Goal: Task Accomplishment & Management: Use online tool/utility

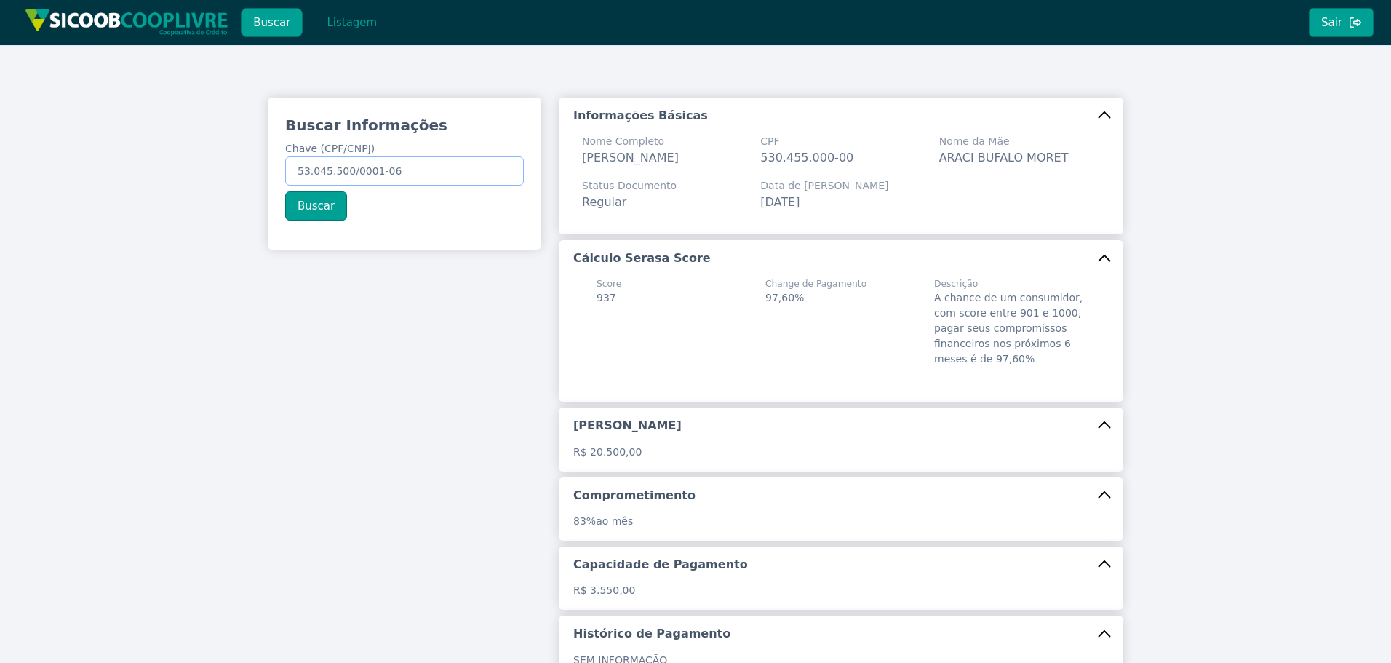
drag, startPoint x: 116, startPoint y: 143, endPoint x: 87, endPoint y: 140, distance: 28.6
click at [92, 140] on div "Buscar Informações Chave (CPF/CNPJ) 53.045.500/0001-06 Buscar Informações Básic…" at bounding box center [695, 443] width 1391 height 796
paste input "35.279.567/0001-23"
type input "35.279.567/0001-23"
click at [298, 201] on button "Buscar" at bounding box center [316, 205] width 62 height 29
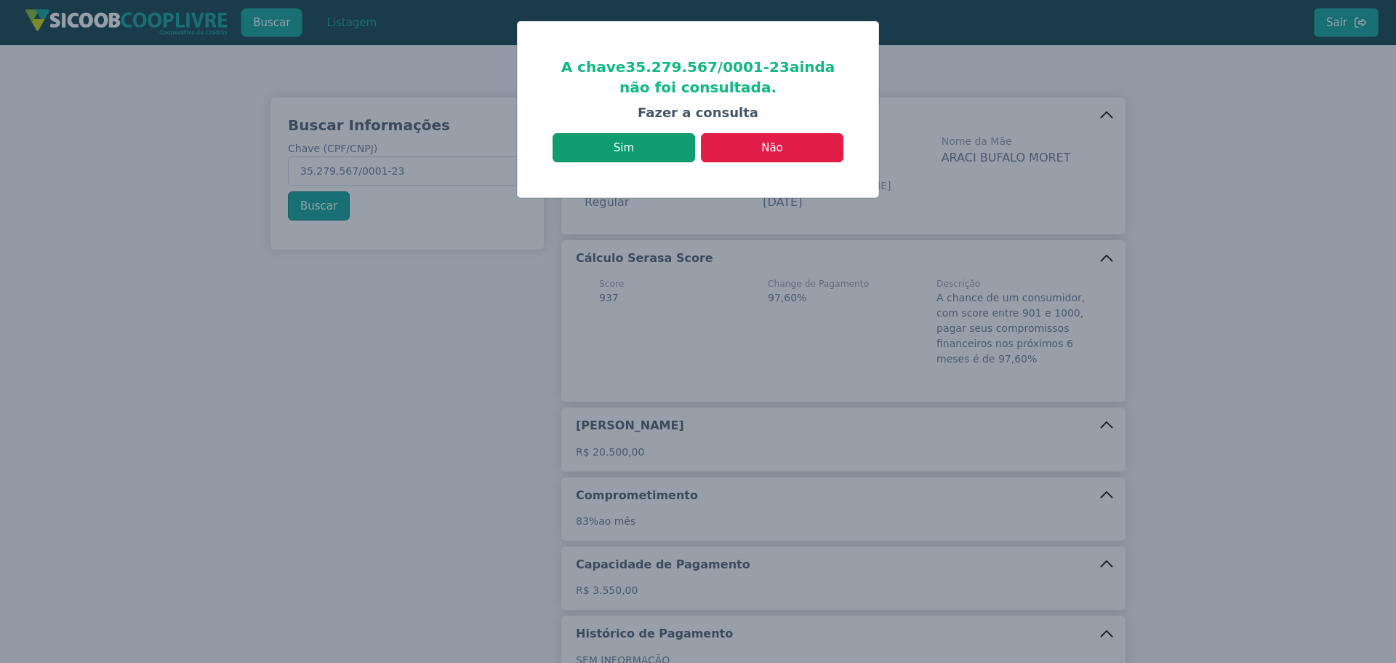
click at [638, 152] on button "Sim" at bounding box center [624, 147] width 143 height 29
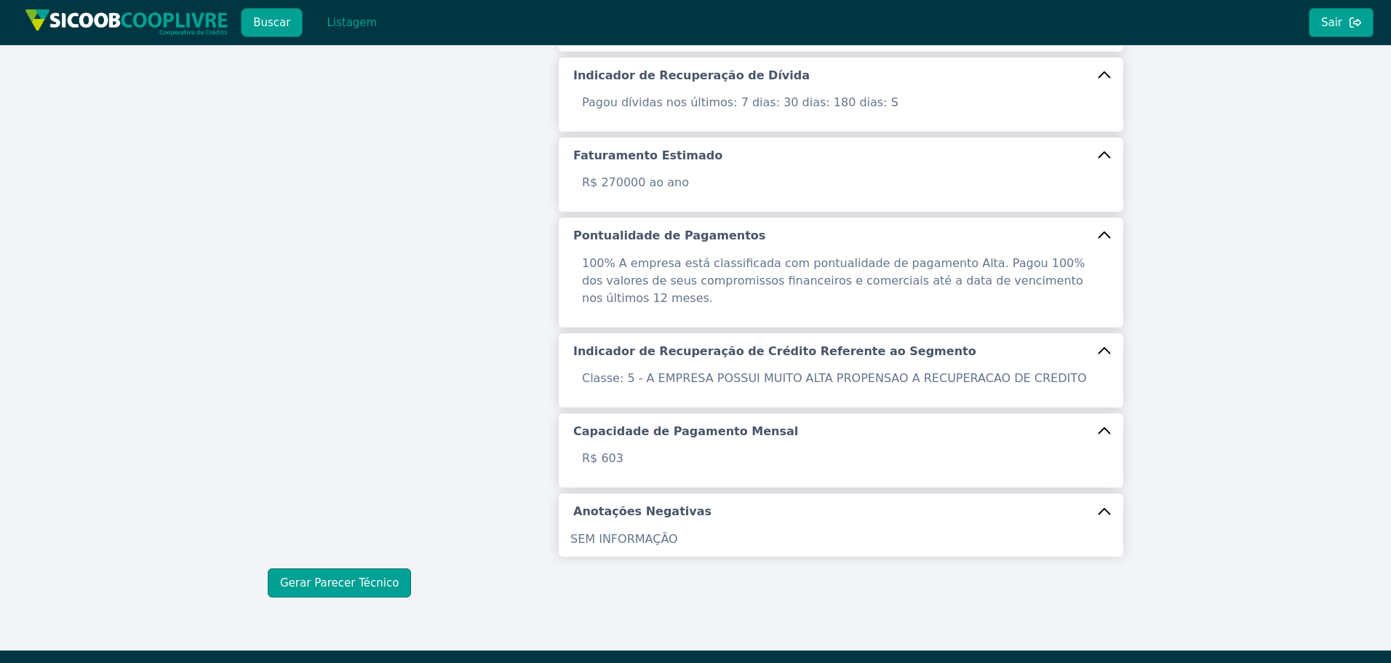
scroll to position [471, 0]
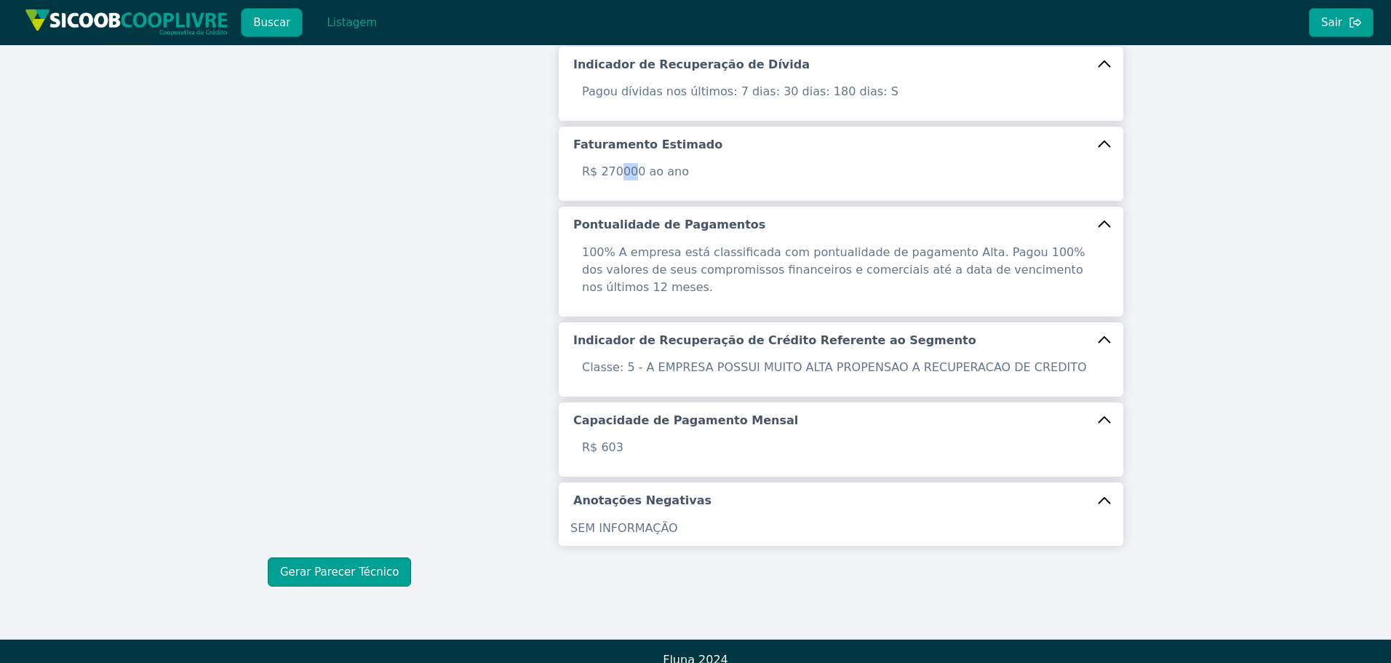
drag, startPoint x: 633, startPoint y: 173, endPoint x: 617, endPoint y: 173, distance: 15.3
click at [617, 173] on p "R$ 270000 ao ano" at bounding box center [840, 171] width 535 height 17
click at [633, 171] on p "R$ 270000 ao ano" at bounding box center [840, 171] width 535 height 17
drag, startPoint x: 635, startPoint y: 169, endPoint x: 617, endPoint y: 172, distance: 17.7
click at [617, 172] on p "R$ 270000 ao ano" at bounding box center [840, 171] width 535 height 17
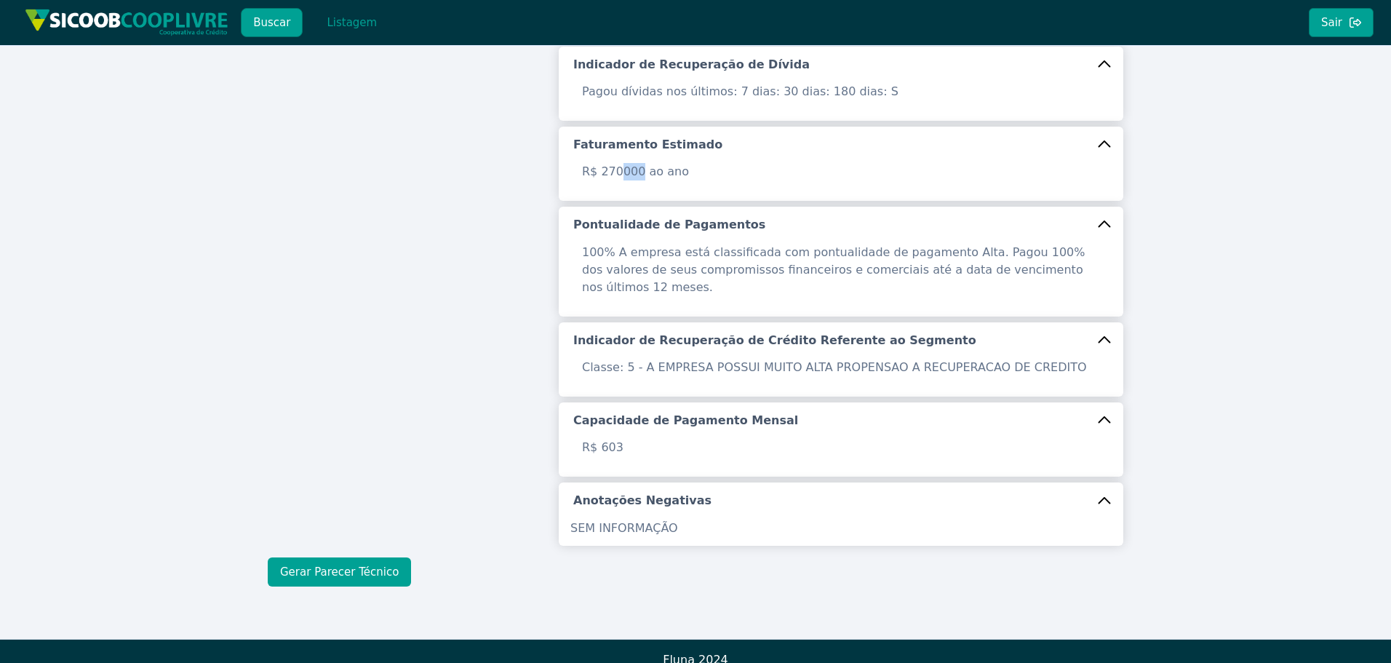
click at [367, 557] on button "Gerar Parecer Técnico" at bounding box center [339, 571] width 143 height 29
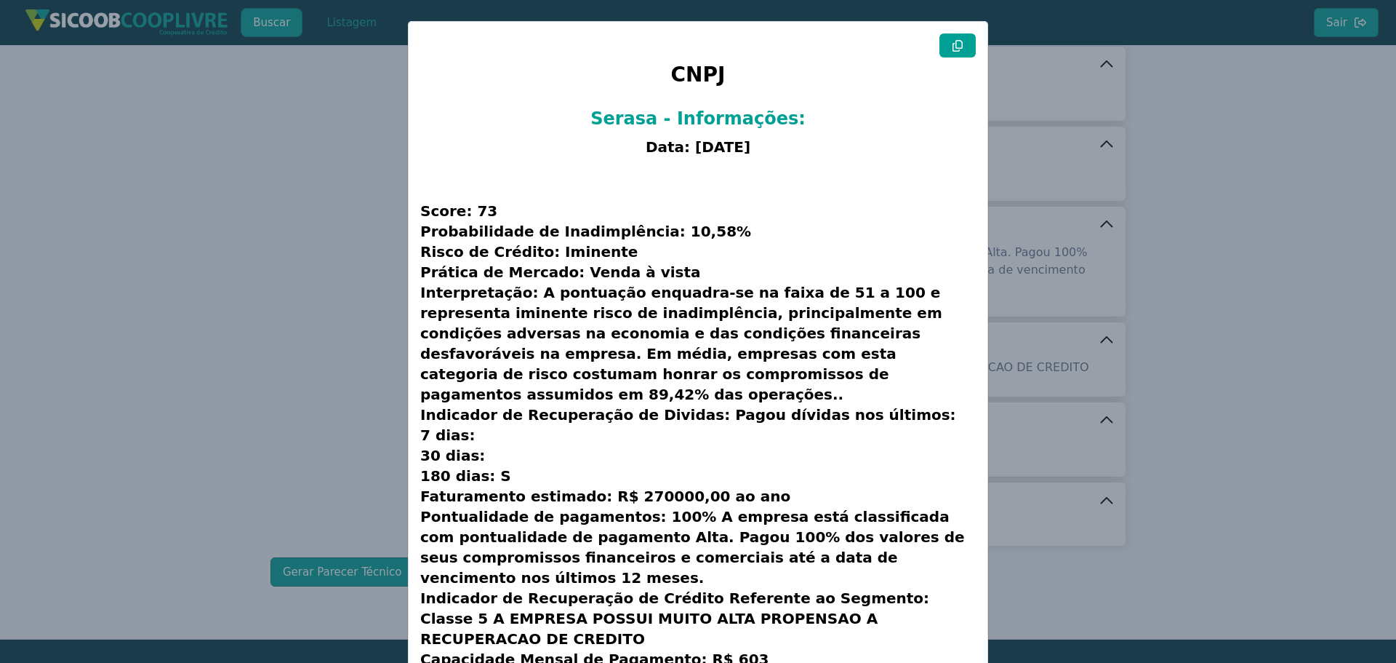
click at [956, 52] on button at bounding box center [958, 45] width 36 height 24
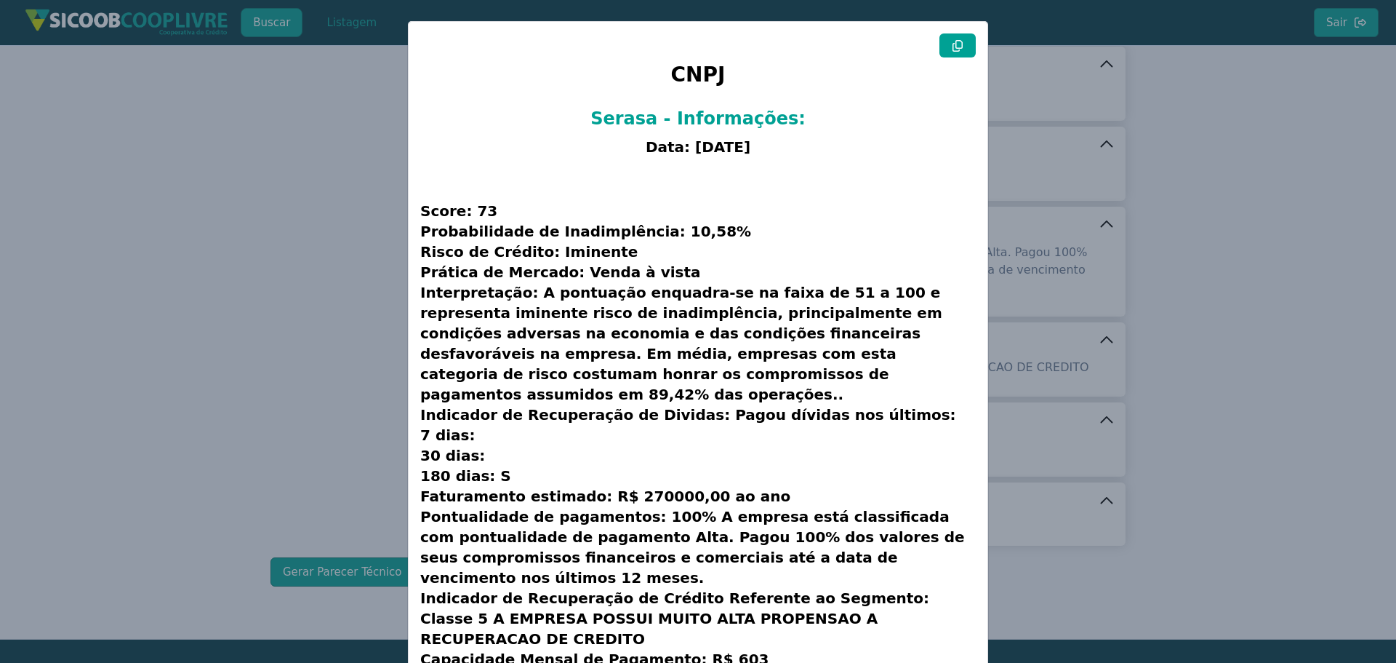
drag, startPoint x: 208, startPoint y: 331, endPoint x: 66, endPoint y: 332, distance: 141.8
click at [208, 331] on modal-container "CNPJ Serasa - Informações: Data: [DATE] Score: 73 Probabilidade de Inadimplênci…" at bounding box center [698, 331] width 1396 height 663
